Goal: Information Seeking & Learning: Learn about a topic

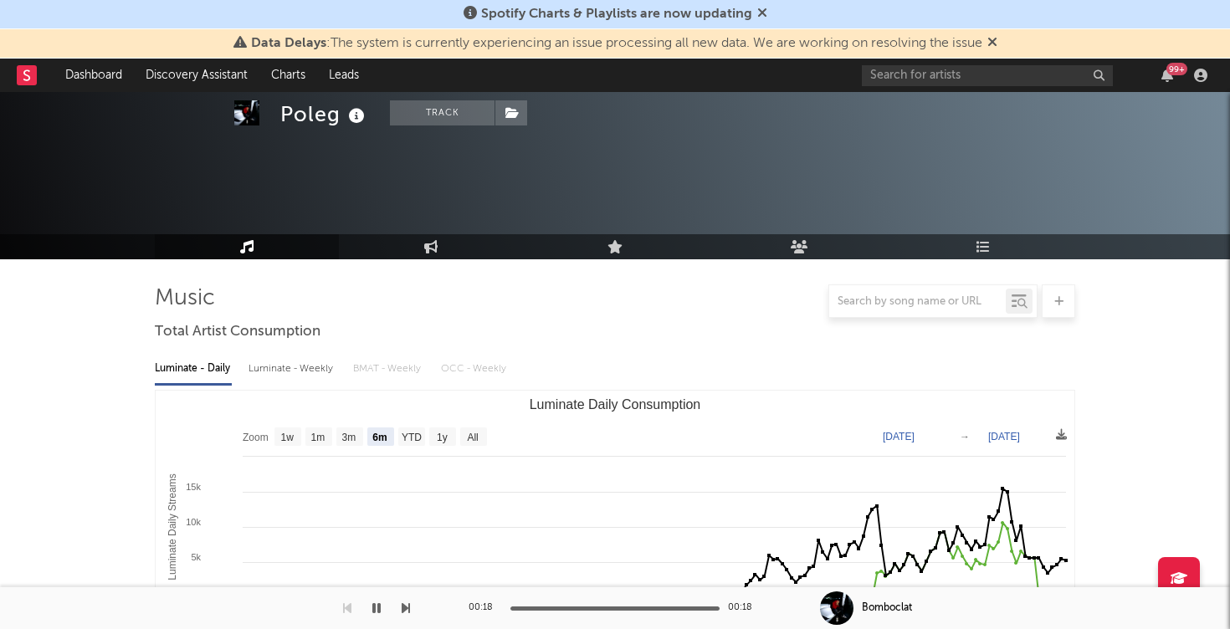
select select "6m"
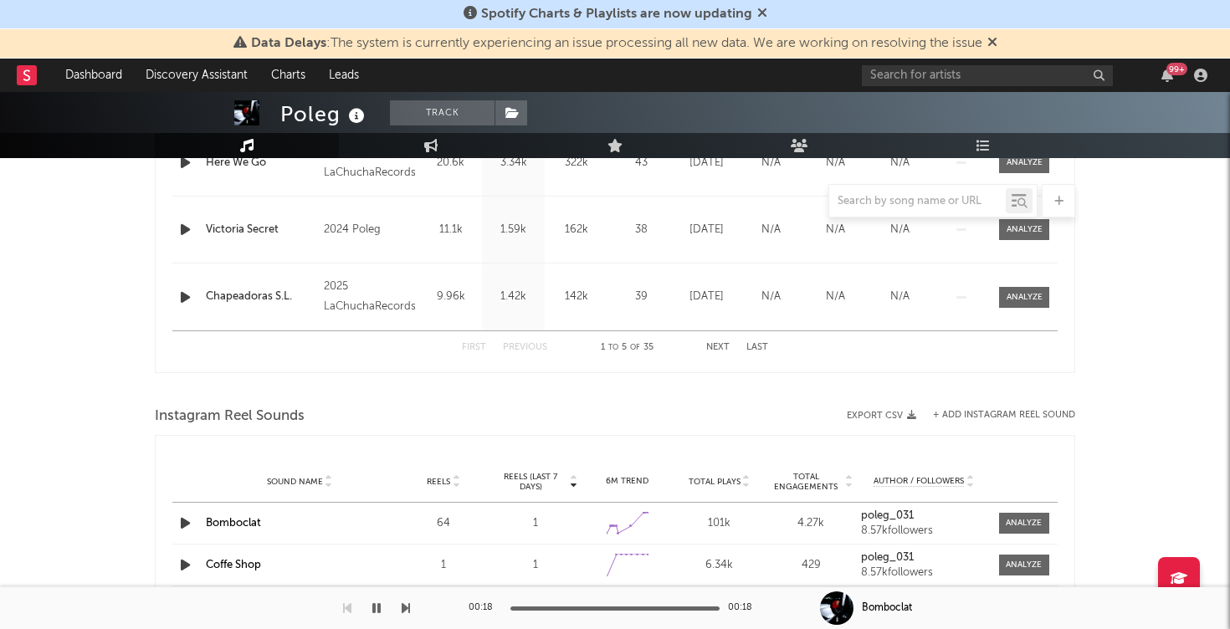
scroll to position [900, 0]
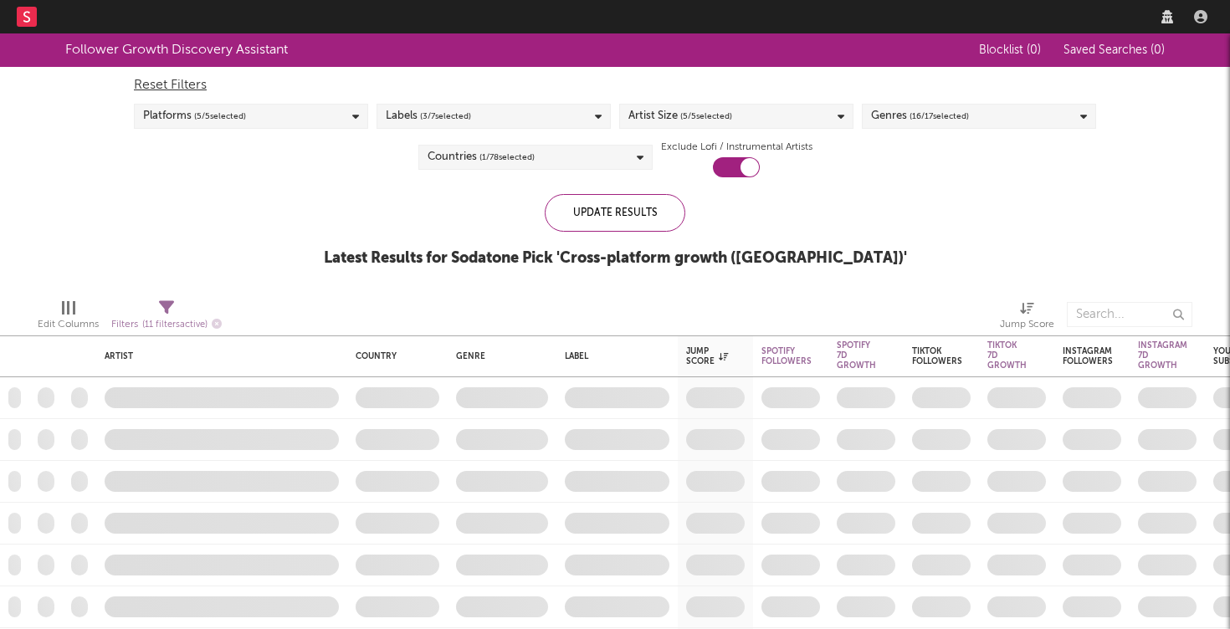
checkbox input "true"
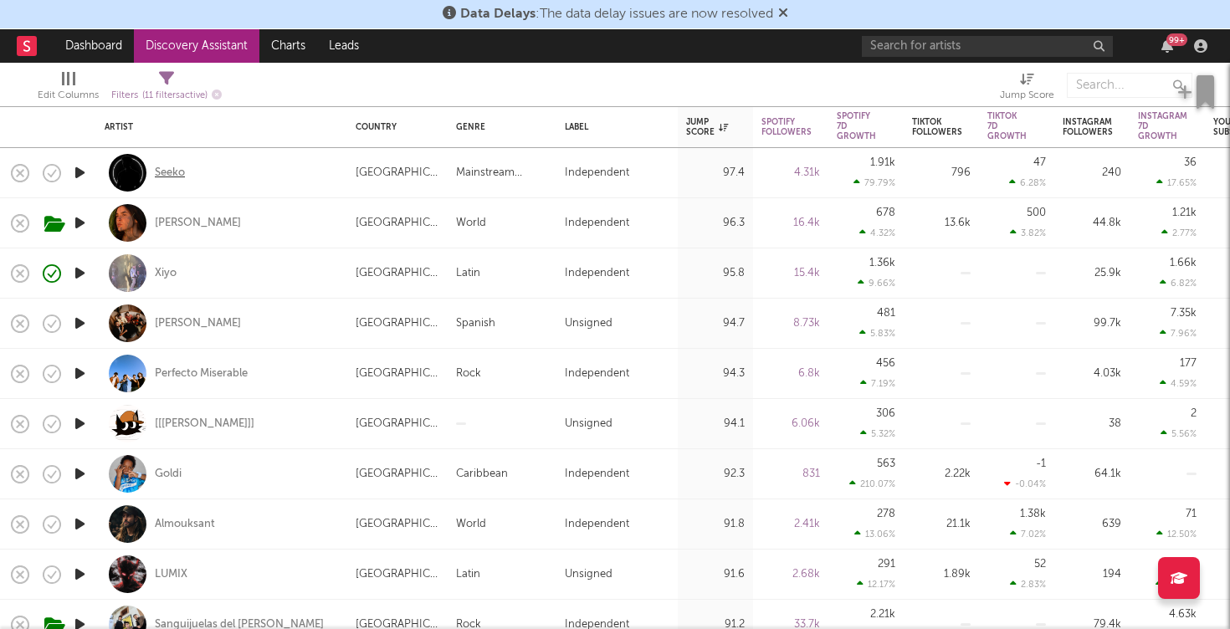
click at [169, 179] on div "Seeko" at bounding box center [170, 173] width 30 height 15
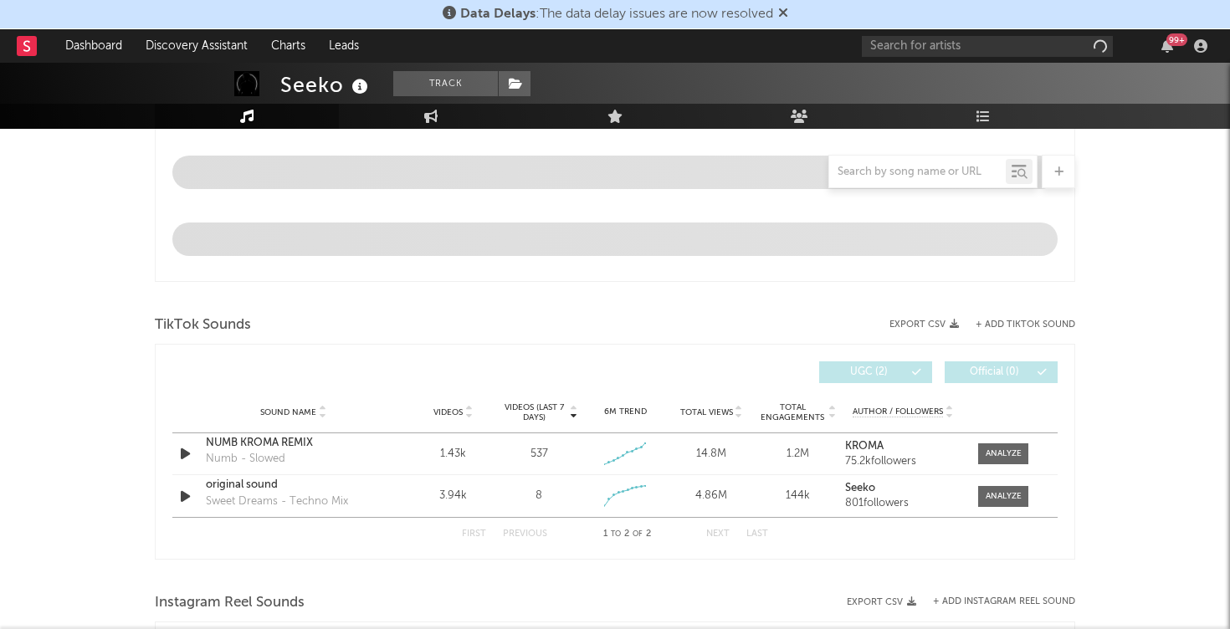
scroll to position [799, 0]
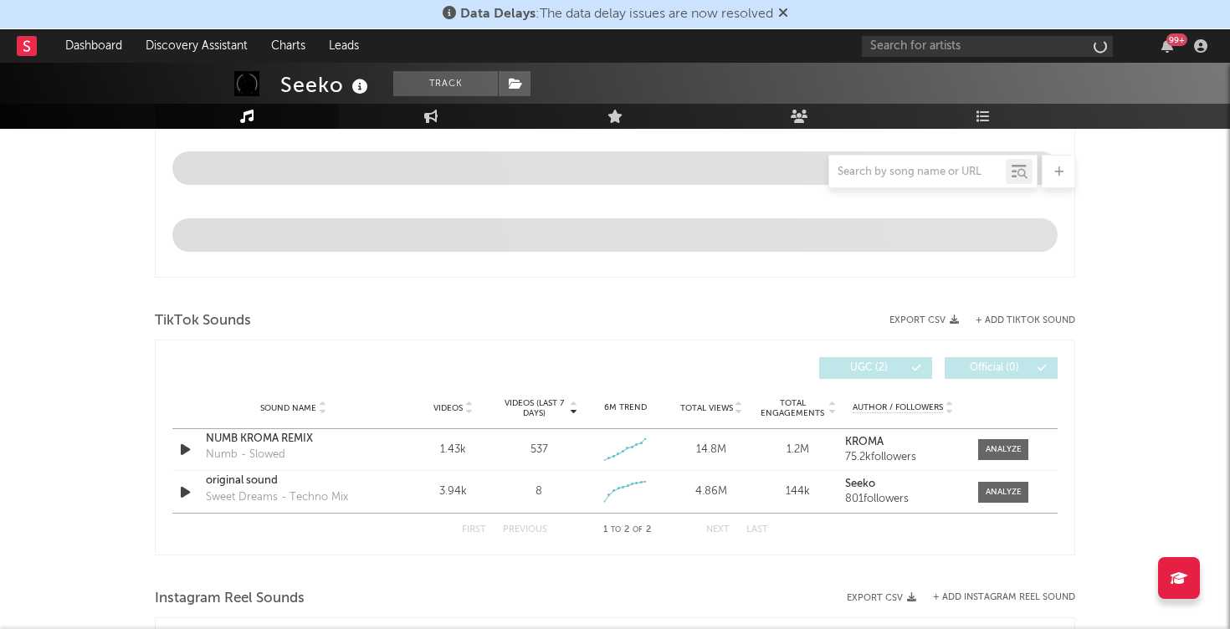
select select "6m"
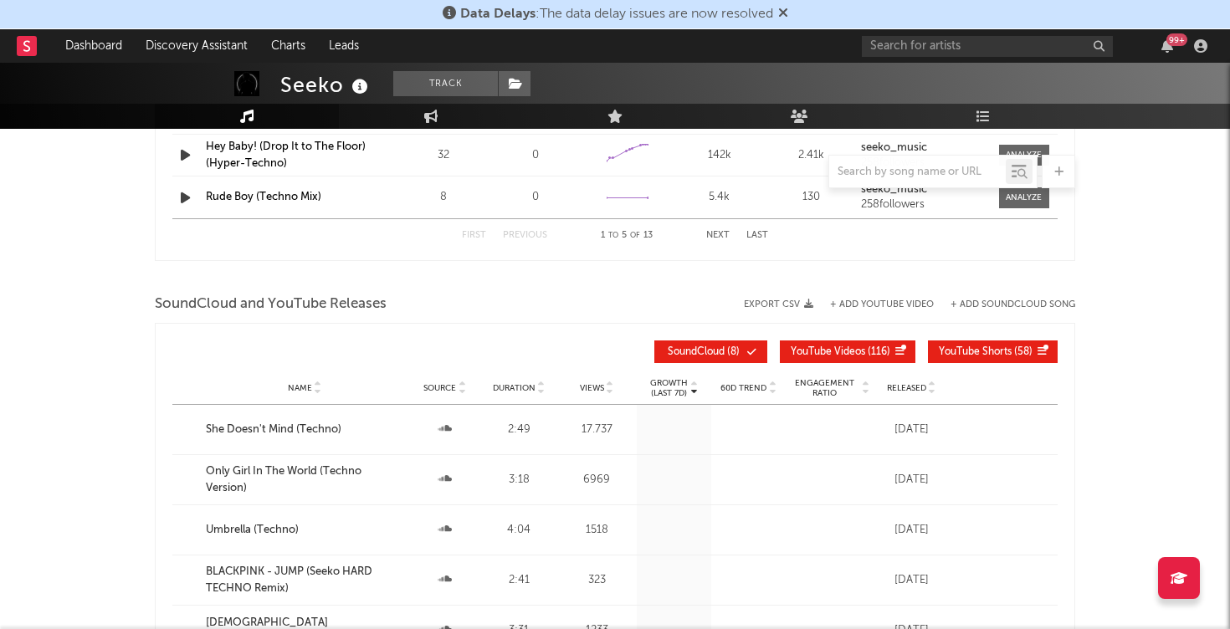
scroll to position [1691, 0]
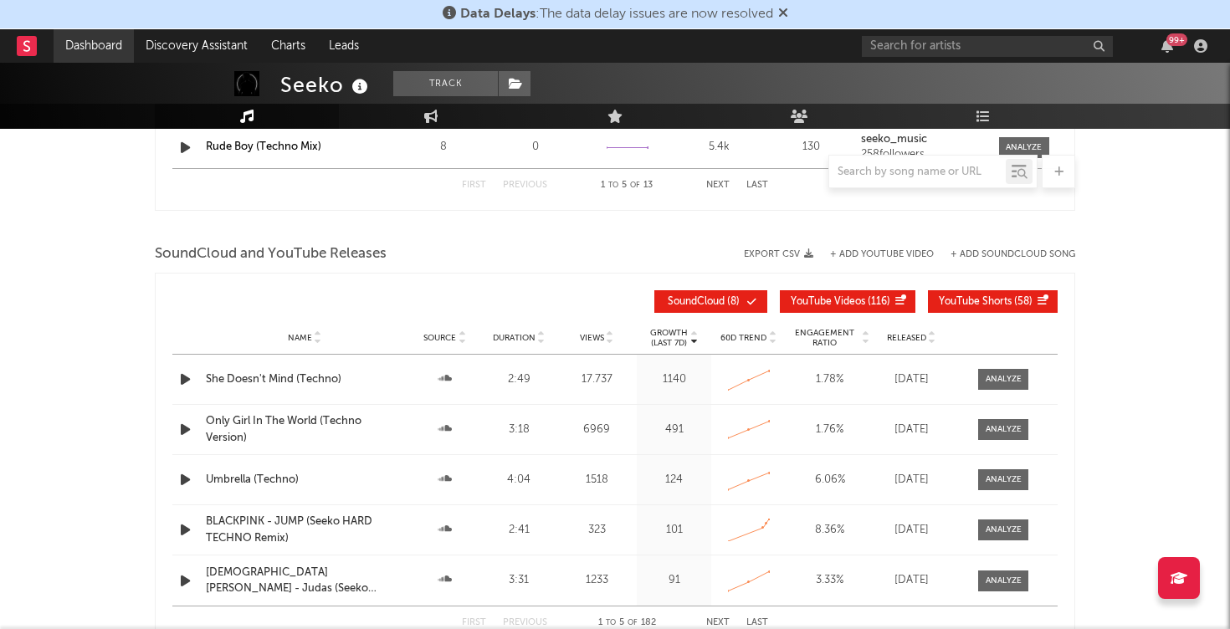
click at [120, 46] on link "Dashboard" at bounding box center [94, 45] width 80 height 33
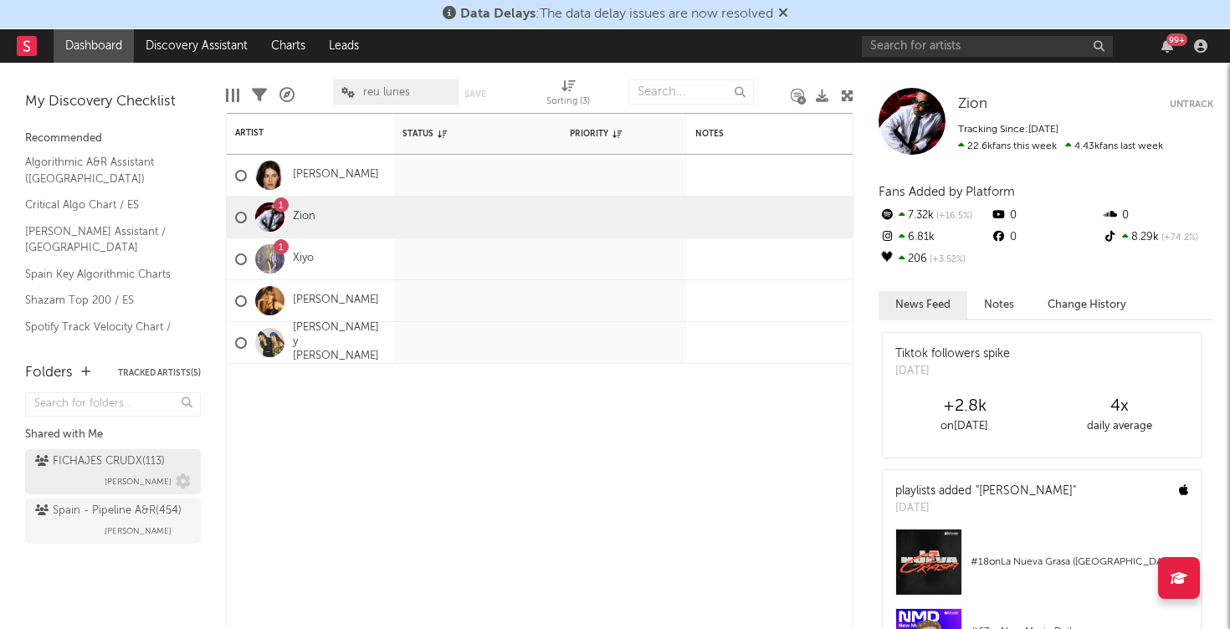
click at [107, 478] on div "FICHAJES CRUDX ( 113 ) Alberto Marina" at bounding box center [113, 472] width 156 height 40
